Goal: Task Accomplishment & Management: Manage account settings

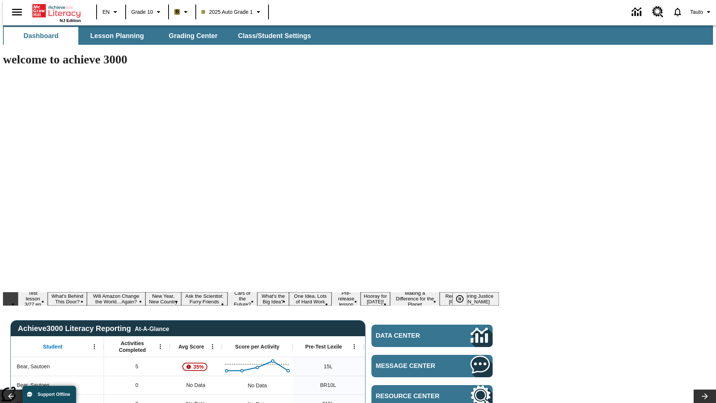
click at [609, 66] on body "Skip to main content NJ Edition EN Grade 10 B 2025 Auto Grade 1 Tauto Dashboard…" at bounding box center [358, 405] width 710 height 761
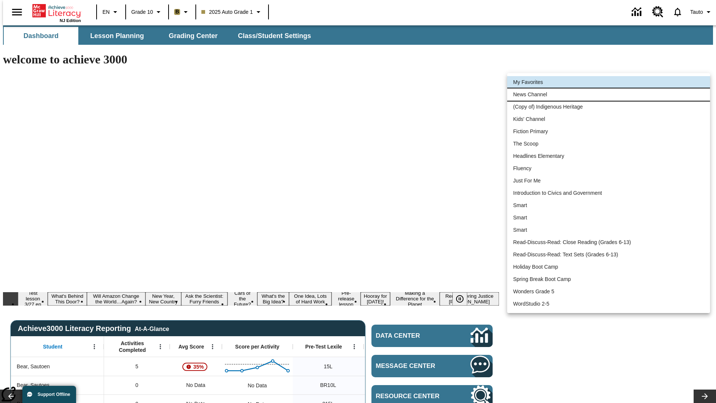
click at [609, 94] on li "News Channel" at bounding box center [608, 94] width 203 height 12
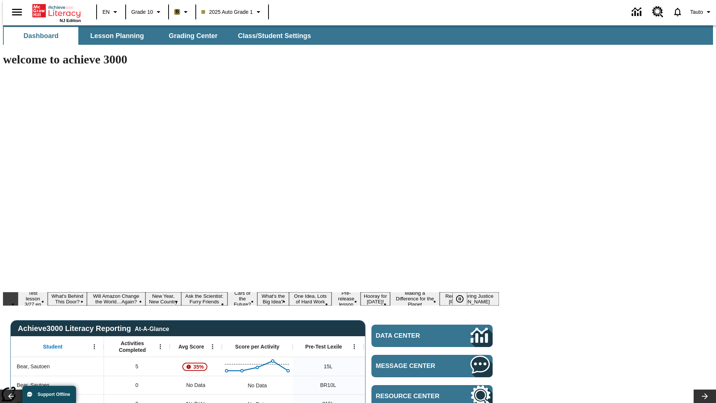
scroll to position [73, 0]
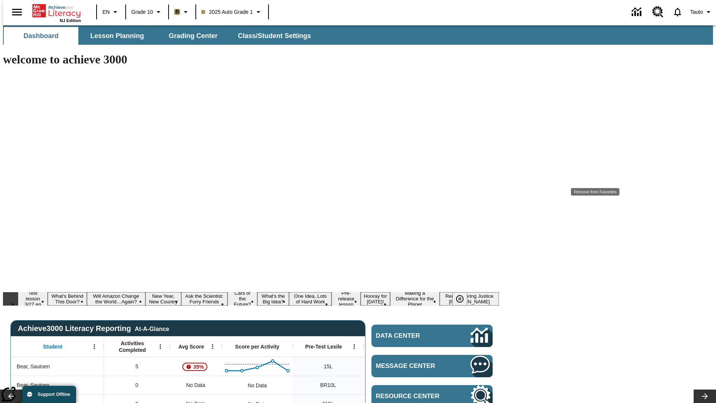
scroll to position [9, 0]
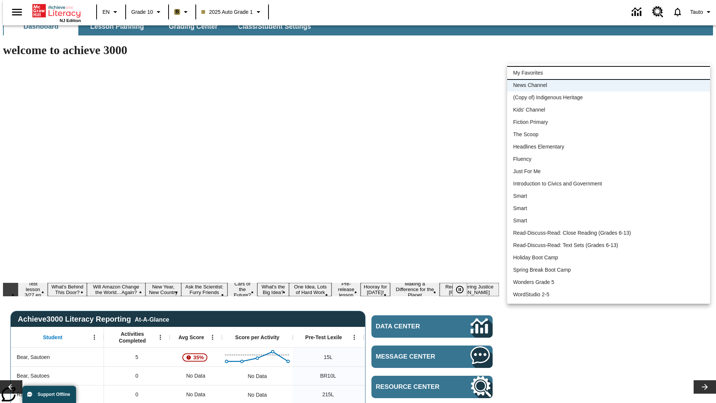
click at [609, 73] on li "My Favorites" at bounding box center [608, 73] width 203 height 12
type input "-1"
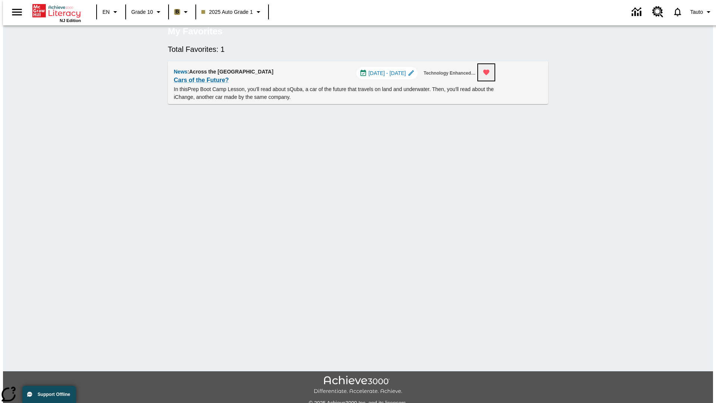
click at [490, 75] on icon "Remove from Favorites" at bounding box center [486, 73] width 6 height 6
